Goal: Information Seeking & Learning: Find specific fact

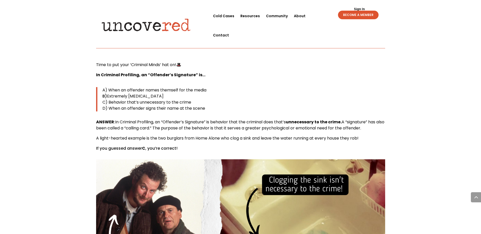
scroll to position [3776, 0]
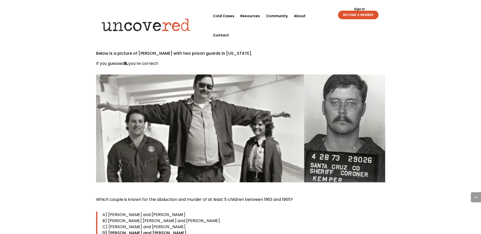
scroll to position [786, 0]
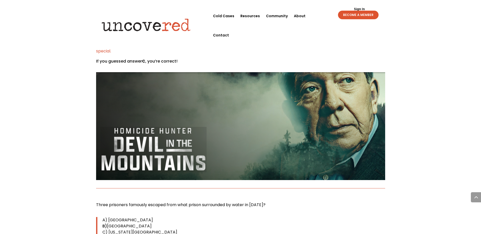
scroll to position [3501, 0]
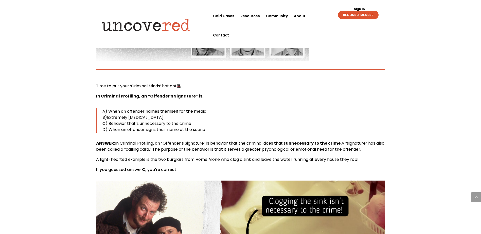
scroll to position [3577, 0]
